Goal: Task Accomplishment & Management: Manage account settings

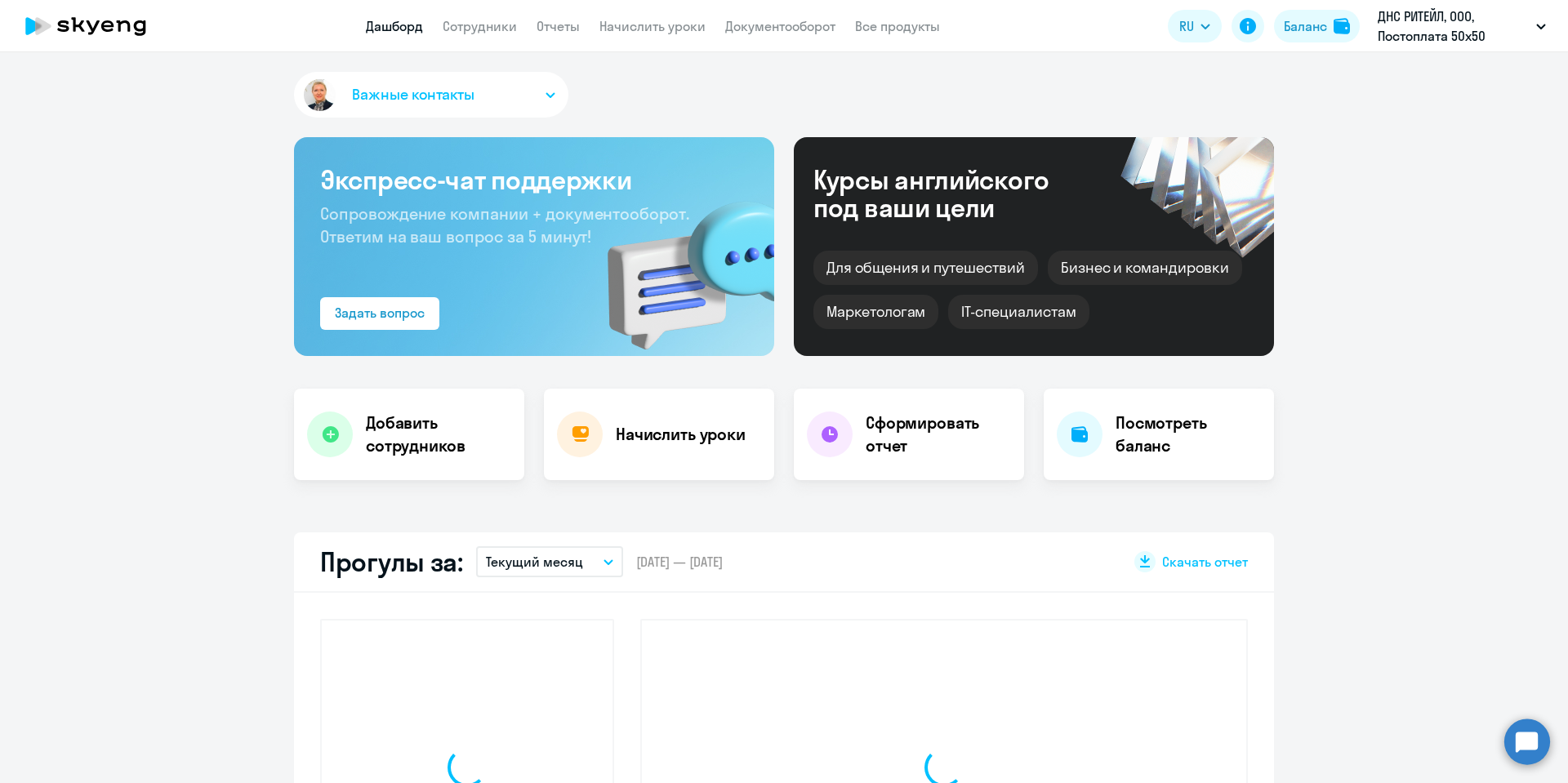
select select "30"
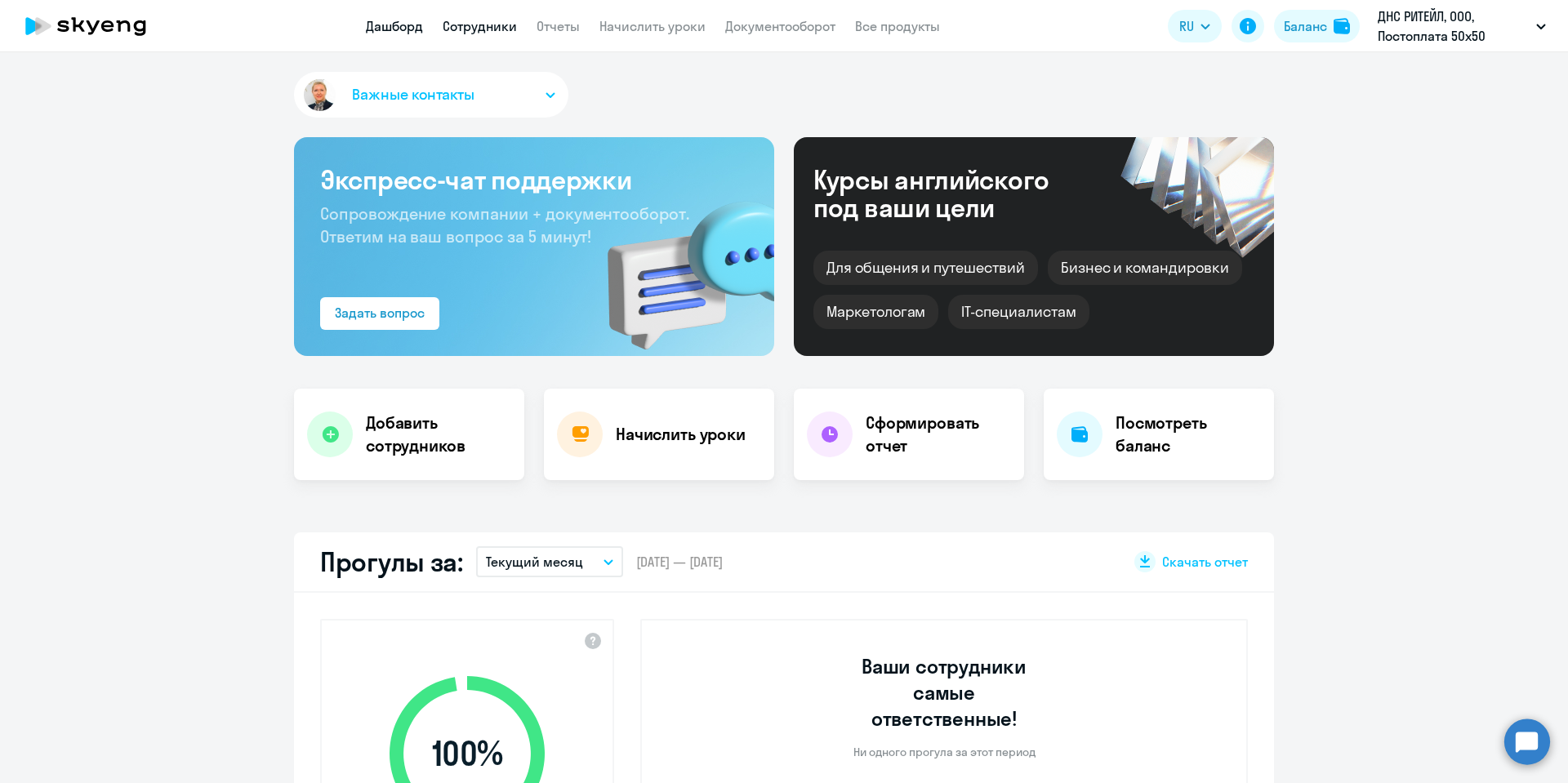
click at [471, 23] on link "Сотрудники" at bounding box center [480, 26] width 74 height 16
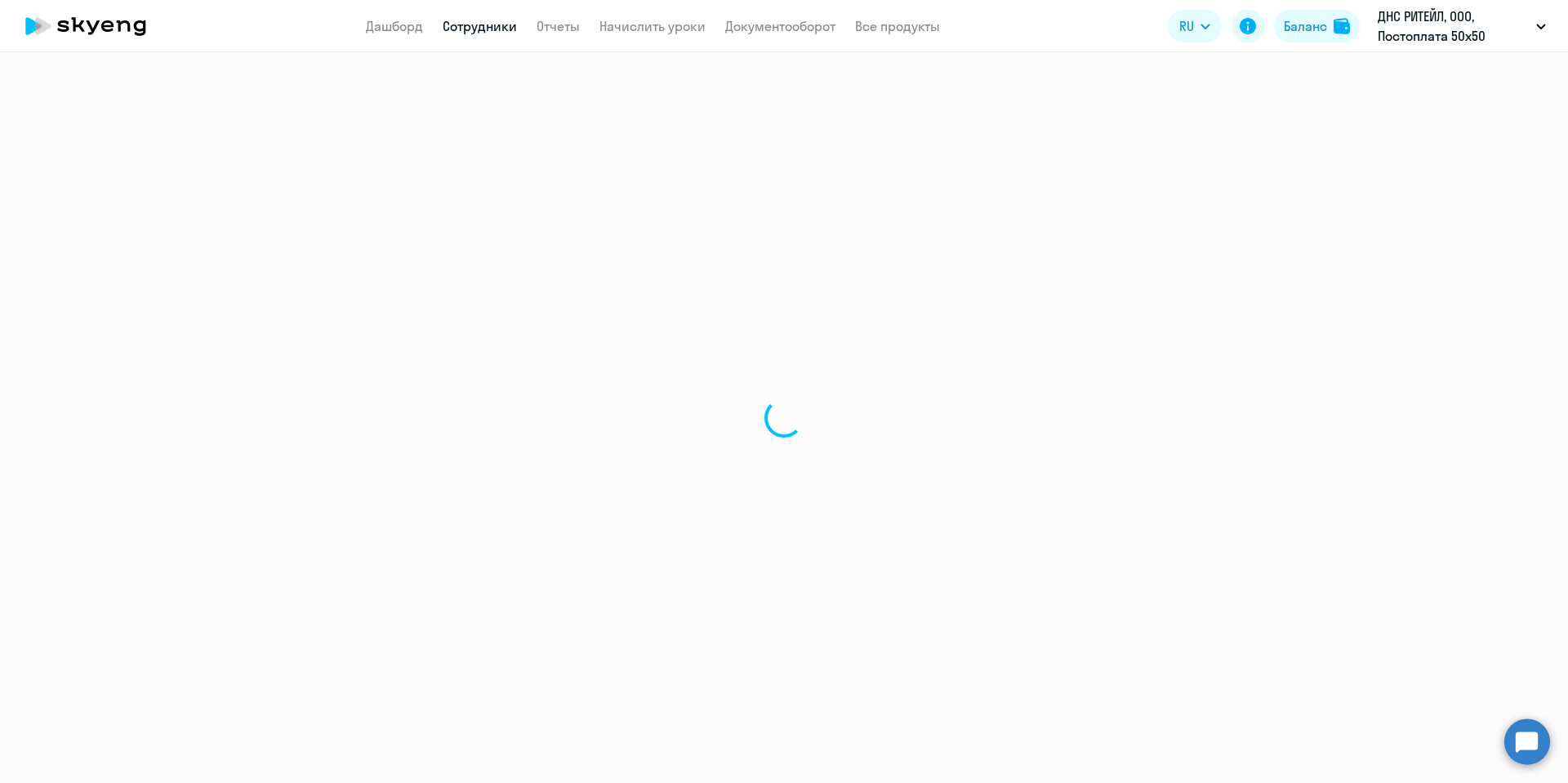
select select "30"
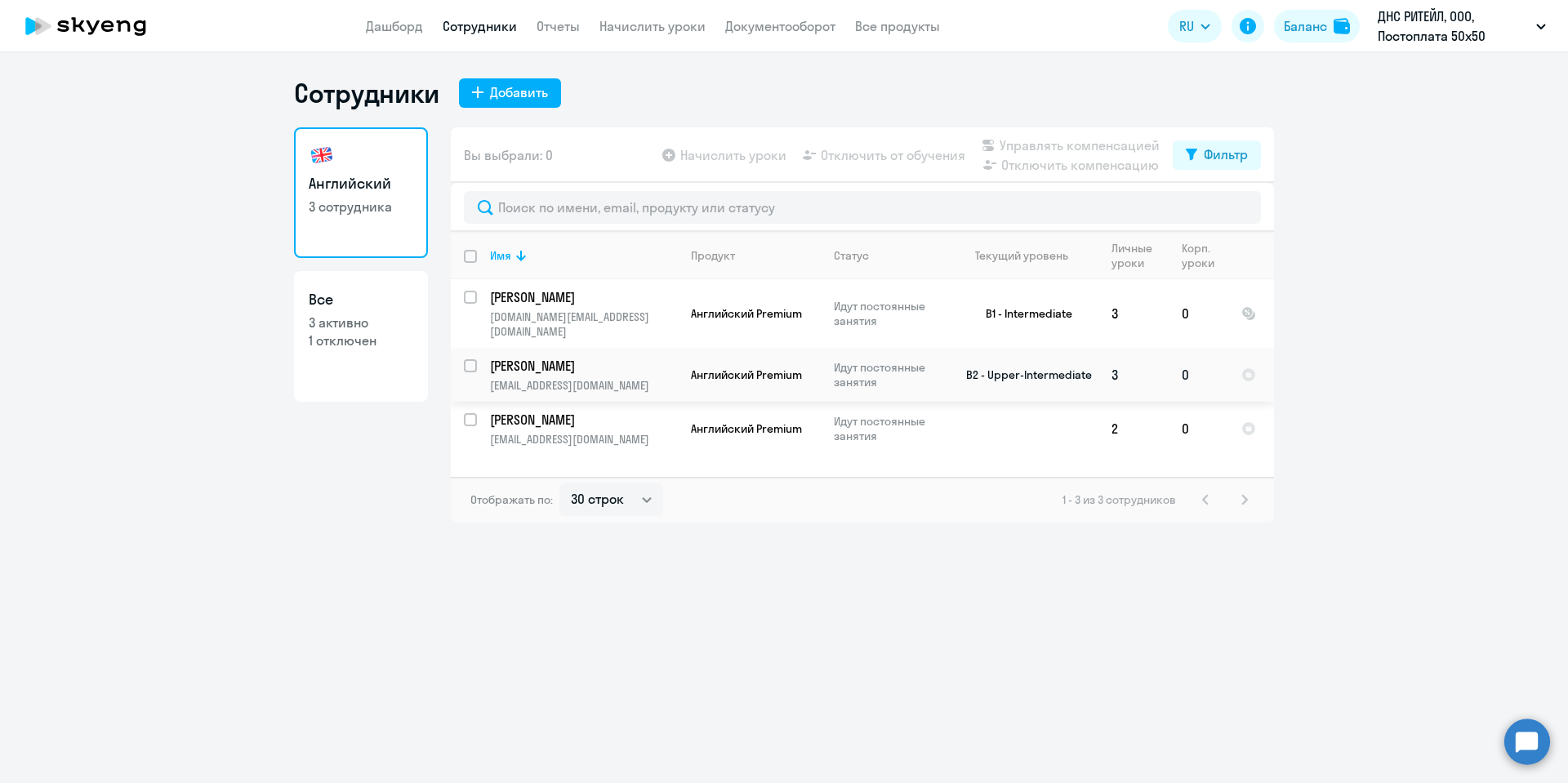
click at [472, 359] on input "select row 35884441" at bounding box center [480, 375] width 32 height 32
checkbox input "true"
click at [473, 413] on input "select row 23143712" at bounding box center [480, 430] width 32 height 32
checkbox input "true"
click at [1019, 140] on span "Управлять компенсацией" at bounding box center [1079, 145] width 160 height 20
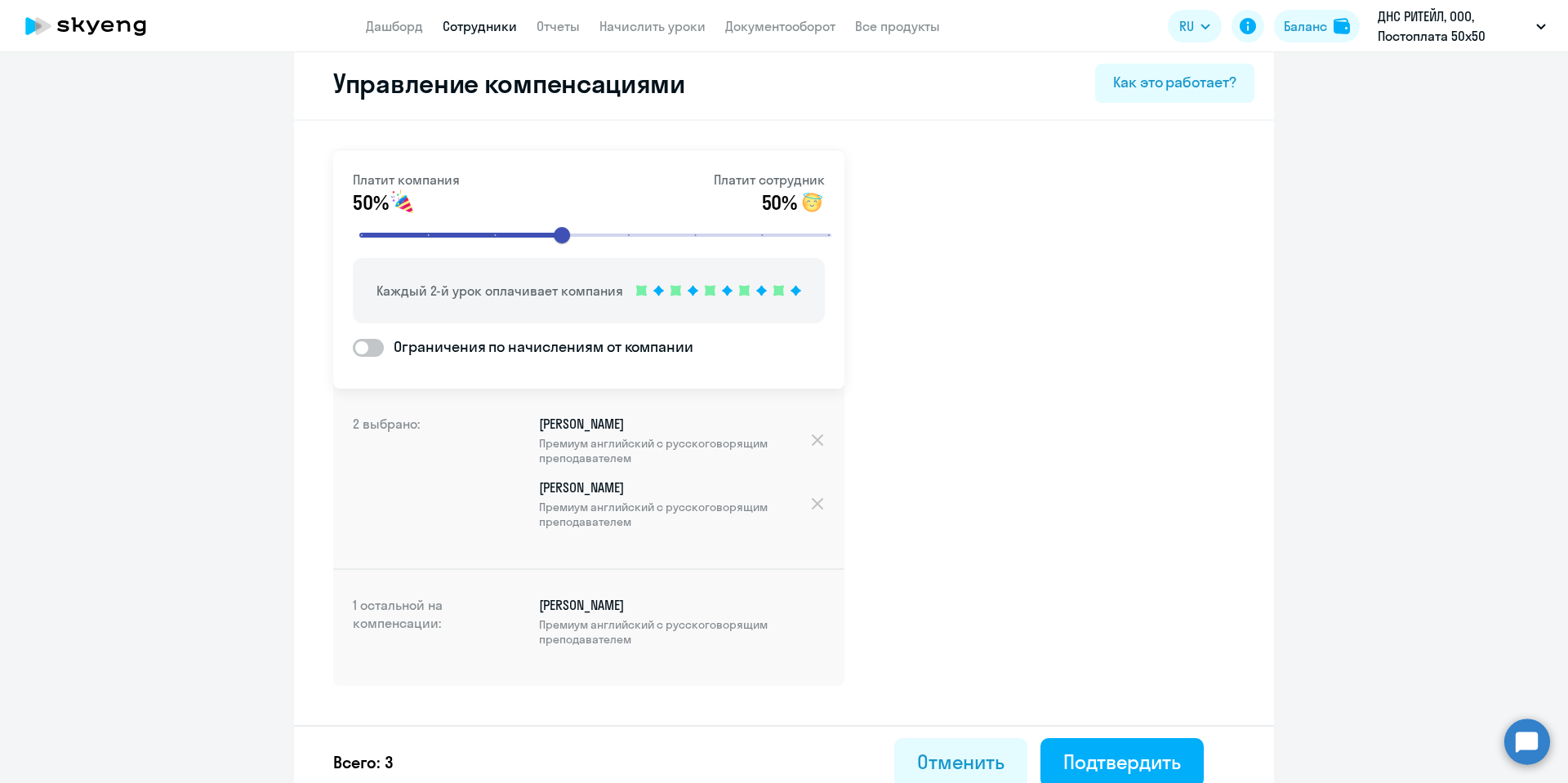
scroll to position [32, 0]
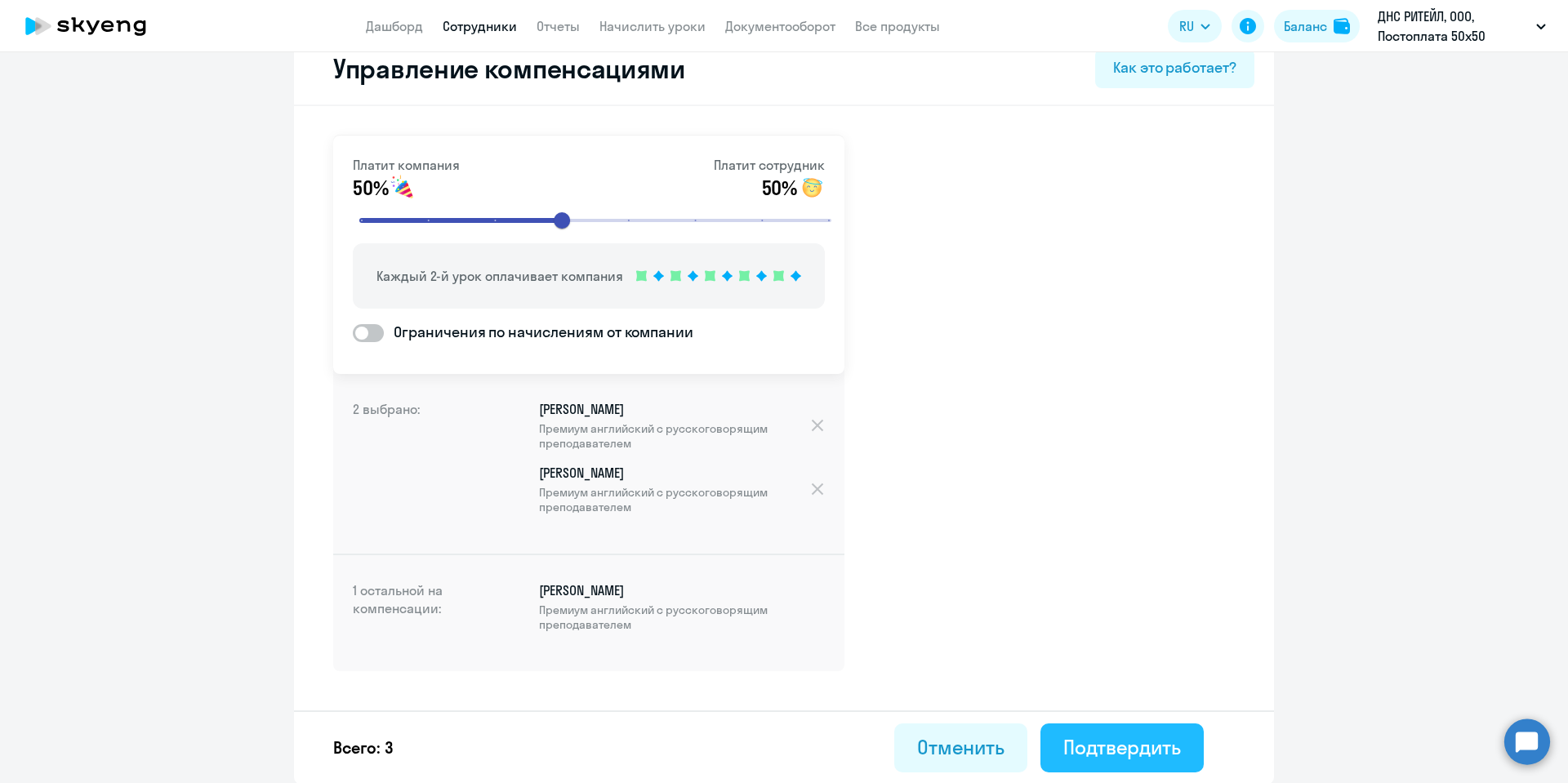
click at [1124, 746] on div "Подтвердить" at bounding box center [1121, 746] width 117 height 26
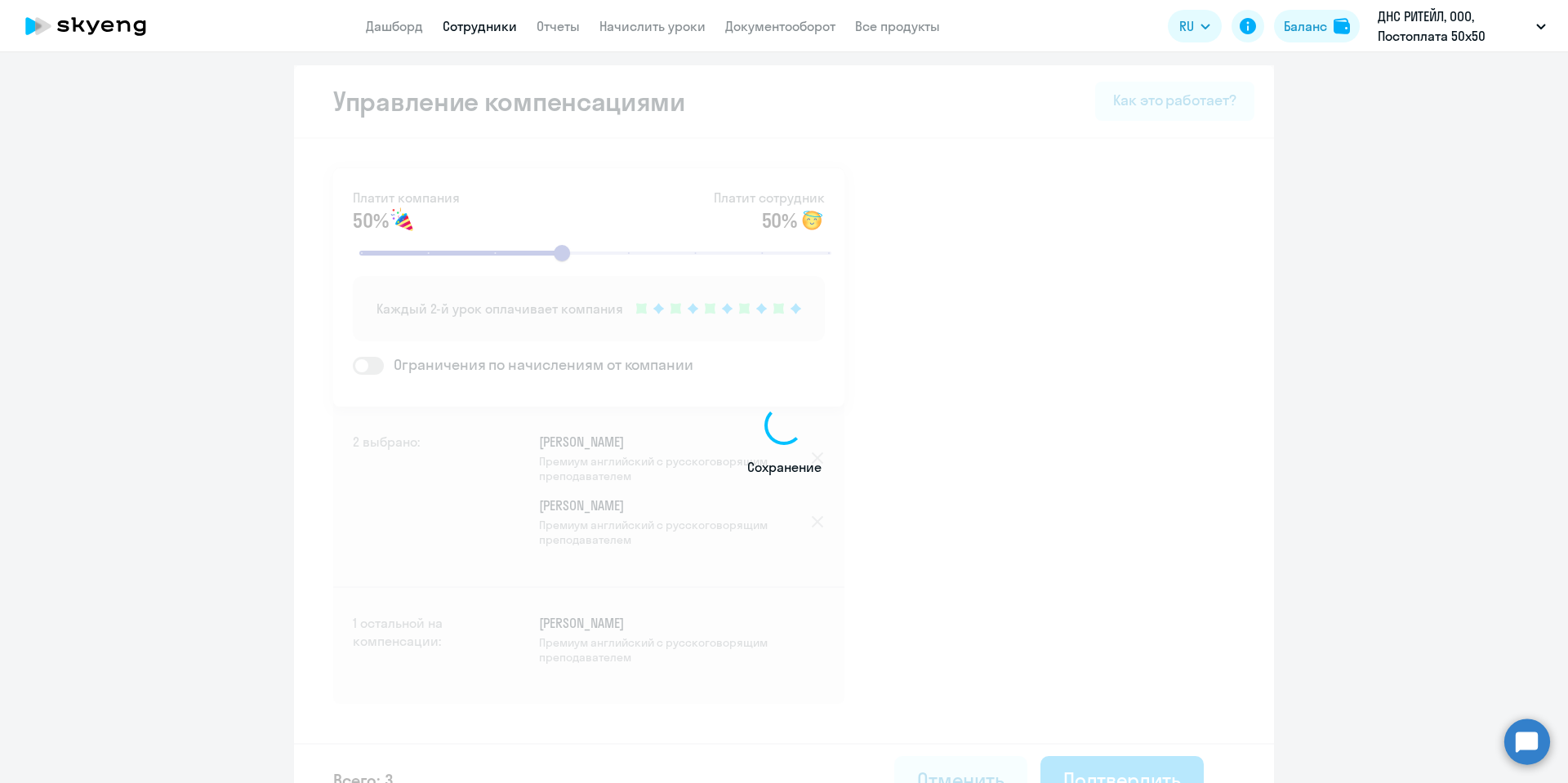
select select "30"
